Goal: Information Seeking & Learning: Learn about a topic

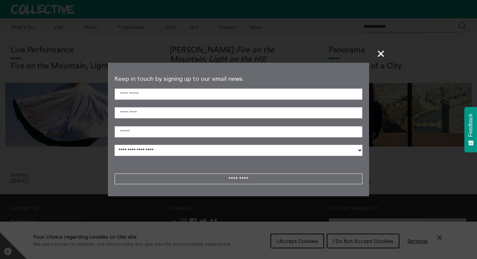
click at [384, 51] on span "+" at bounding box center [381, 54] width 20 height 20
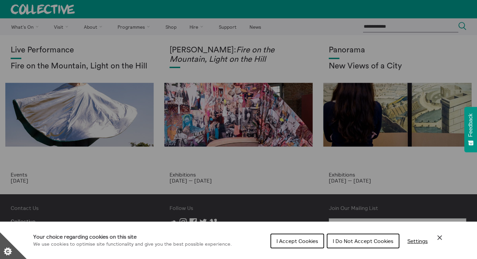
click at [443, 236] on icon "Close Cookie Control" at bounding box center [440, 237] width 8 height 8
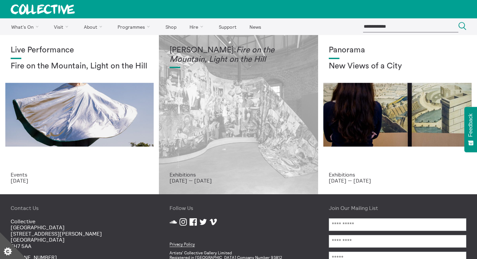
click at [216, 125] on div "Mercedes Azpilicueta: Fire on the Mountain, Light on the Hill" at bounding box center [239, 109] width 138 height 126
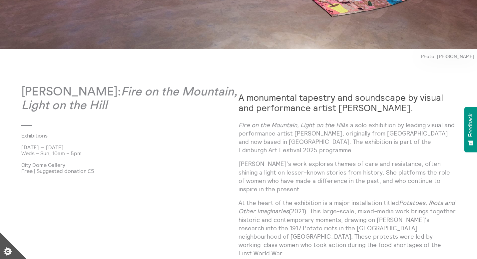
scroll to position [330, 0]
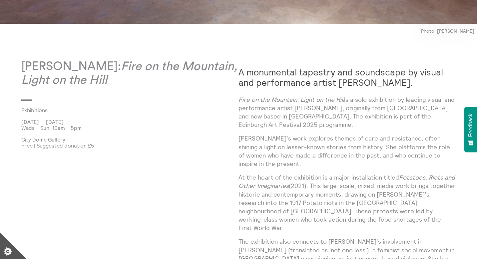
drag, startPoint x: 22, startPoint y: 120, endPoint x: 93, endPoint y: 122, distance: 71.3
click at [93, 122] on p "[DATE] — [DATE]" at bounding box center [129, 122] width 217 height 6
